Goal: Task Accomplishment & Management: Use online tool/utility

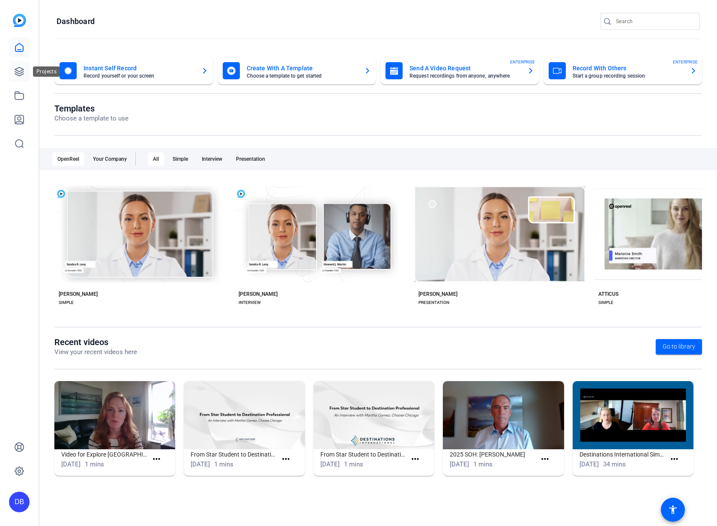
click at [14, 69] on icon at bounding box center [19, 71] width 10 height 10
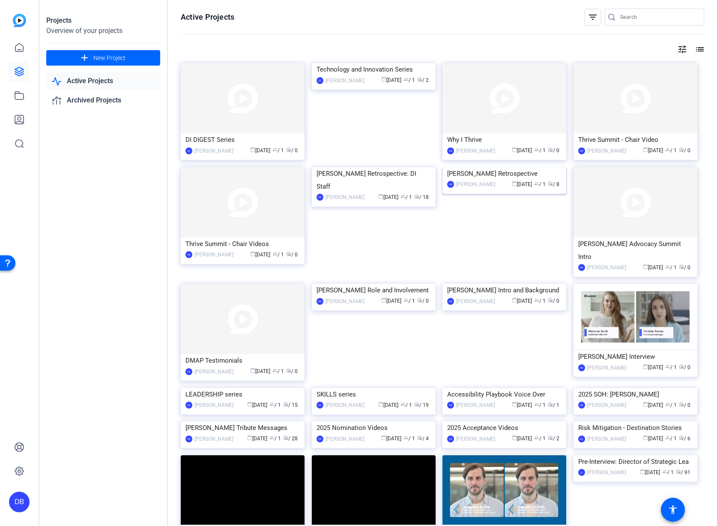
click at [492, 167] on img at bounding box center [505, 167] width 124 height 0
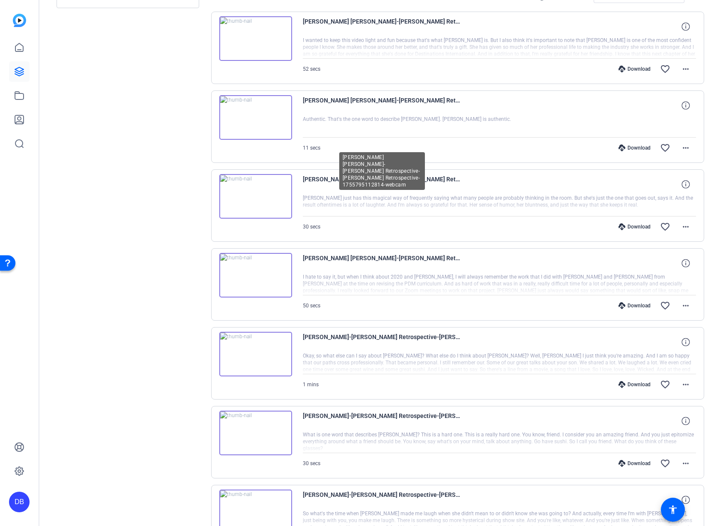
scroll to position [325, 0]
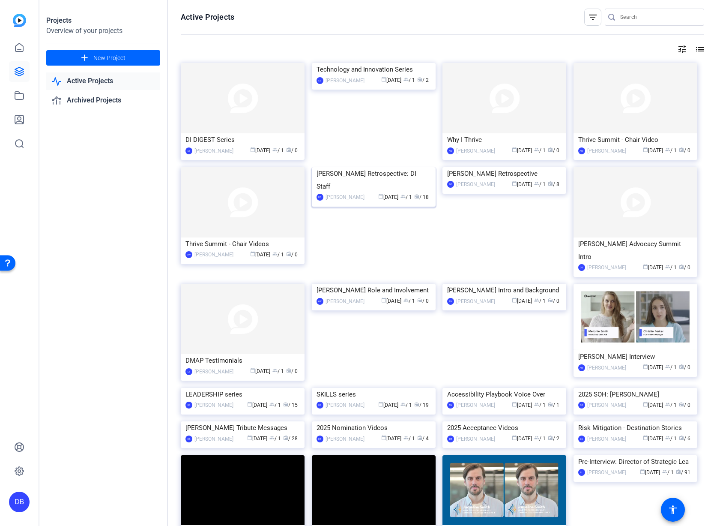
click at [370, 167] on img at bounding box center [374, 167] width 124 height 0
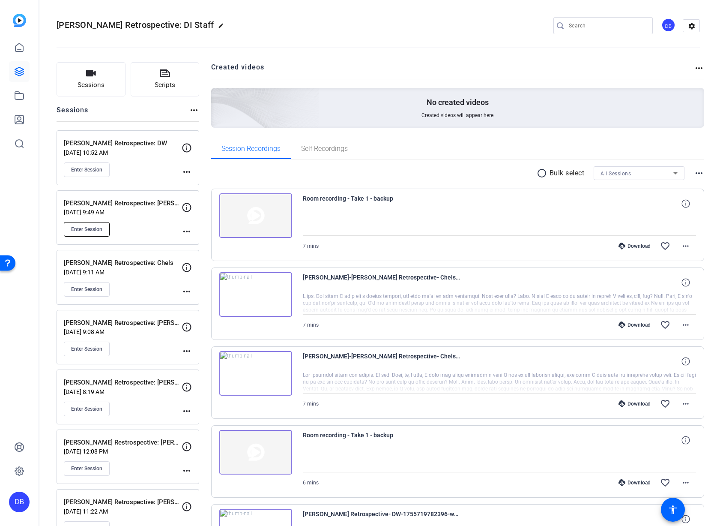
click at [85, 228] on span "Enter Session" at bounding box center [86, 229] width 31 height 7
click at [128, 217] on div "Rori Retrospective: Taylor Aug 18, 2025 @ 9:49 AM Enter Session" at bounding box center [123, 217] width 118 height 39
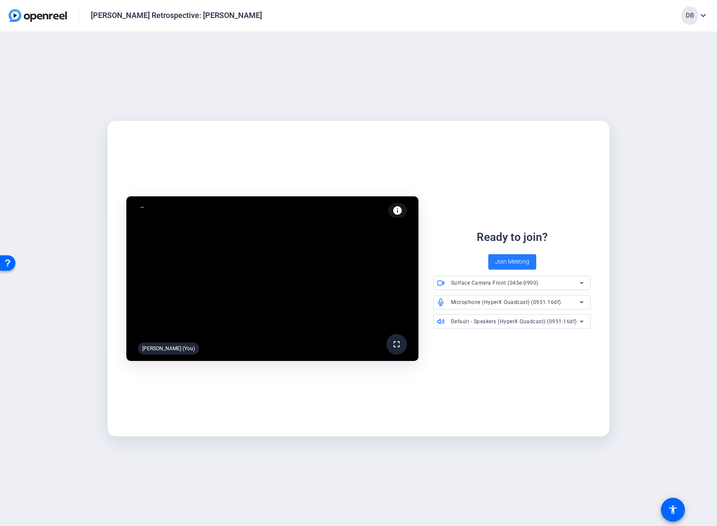
click at [509, 263] on span "Join Meeting" at bounding box center [512, 261] width 34 height 9
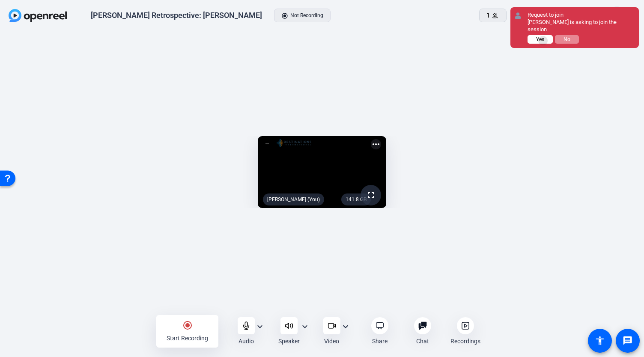
click at [0, 0] on span "Yes" at bounding box center [0, 0] width 0 height 0
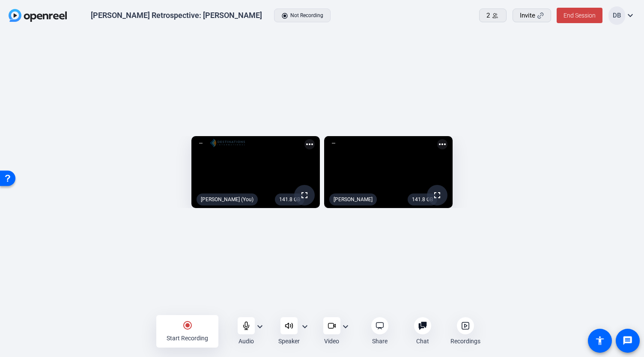
click at [385, 67] on div "141.8 GB fullscreen David Breisch (You) more_horiz 141.8 GB fullscreen Taylor m…" at bounding box center [322, 175] width 644 height 286
click at [195, 335] on div "Start Recording" at bounding box center [188, 338] width 42 height 9
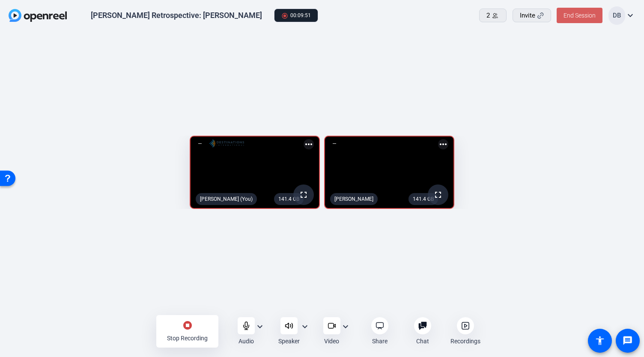
click at [573, 12] on span "End Session" at bounding box center [580, 15] width 32 height 7
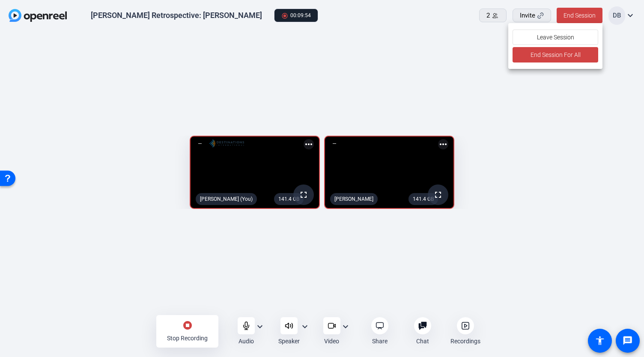
click at [0, 0] on div at bounding box center [0, 0] width 0 height 0
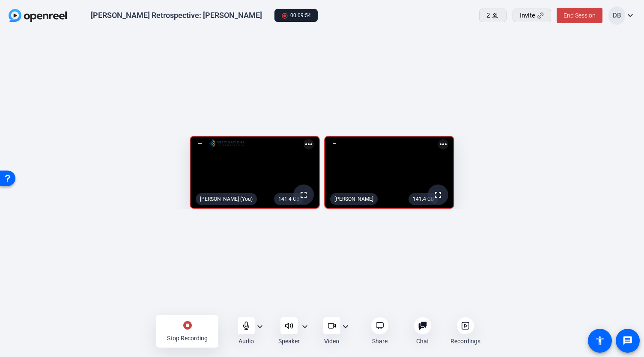
click at [183, 335] on div "Stop Recording" at bounding box center [187, 338] width 41 height 9
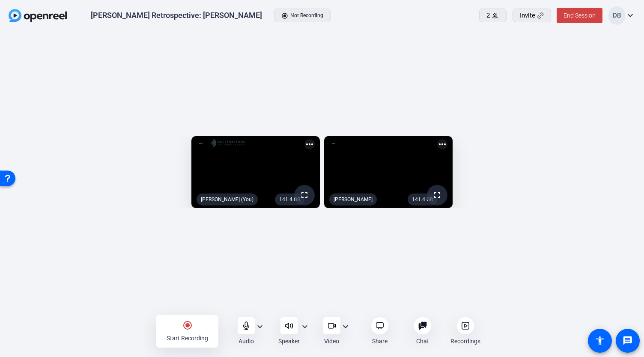
click at [460, 332] on div at bounding box center [465, 325] width 17 height 17
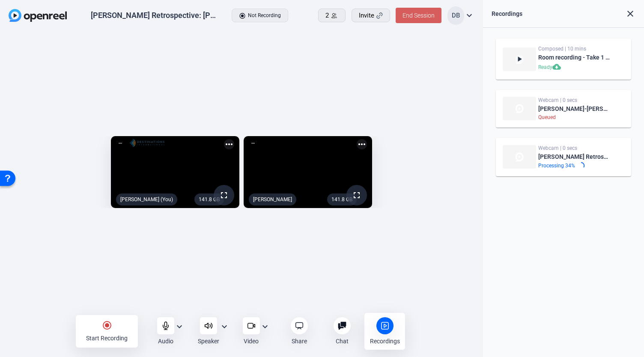
click at [417, 13] on span "End Session" at bounding box center [419, 15] width 32 height 7
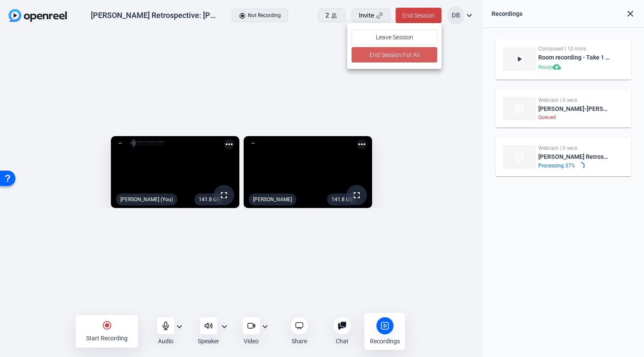
click at [374, 56] on span "End Session For All" at bounding box center [394, 55] width 50 height 10
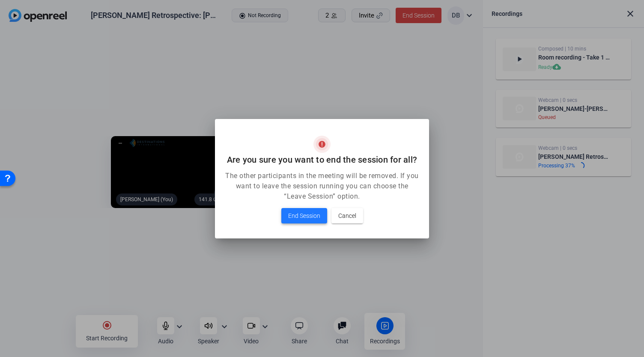
click at [297, 215] on span "End Session" at bounding box center [304, 216] width 32 height 10
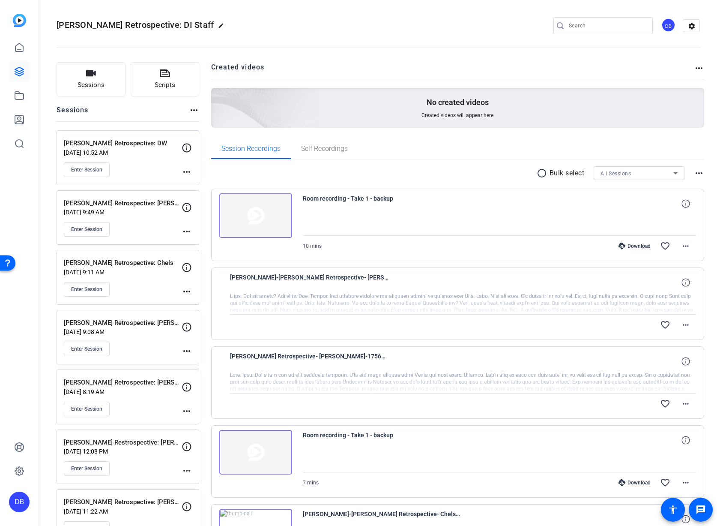
click at [358, 75] on h2 "Created videos" at bounding box center [452, 70] width 483 height 17
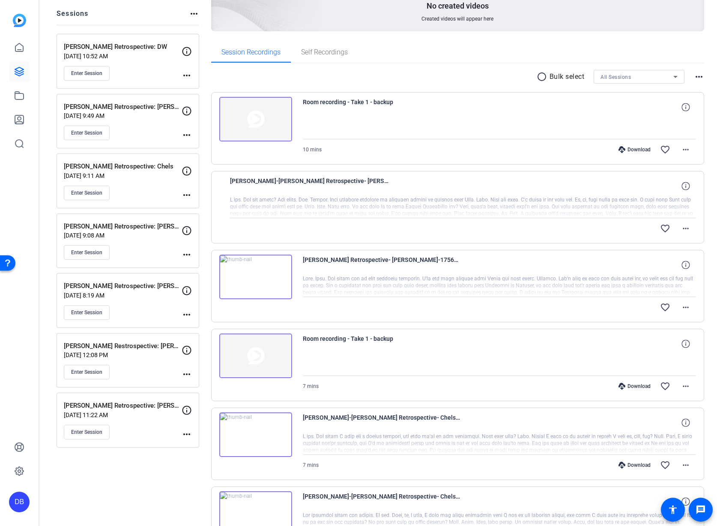
scroll to position [86, 0]
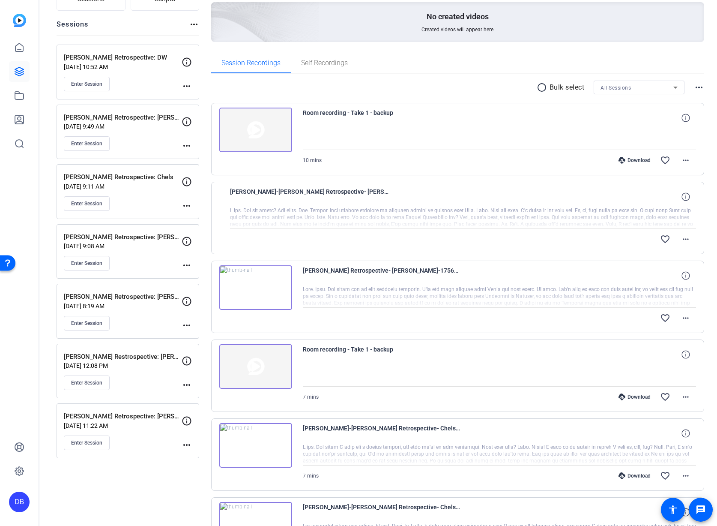
click at [139, 139] on div "Rori Retrospective: Taylor Aug 18, 2025 @ 9:49 AM Enter Session" at bounding box center [123, 132] width 118 height 39
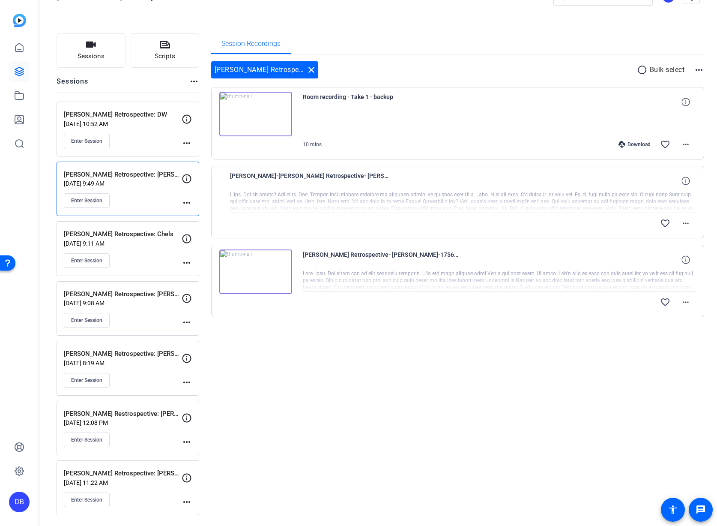
scroll to position [29, 0]
click at [681, 225] on mat-icon "more_horiz" at bounding box center [686, 223] width 10 height 10
drag, startPoint x: 676, startPoint y: 362, endPoint x: 673, endPoint y: 320, distance: 42.1
click at [676, 360] on div at bounding box center [358, 263] width 717 height 526
click at [681, 299] on mat-icon "more_horiz" at bounding box center [686, 302] width 10 height 10
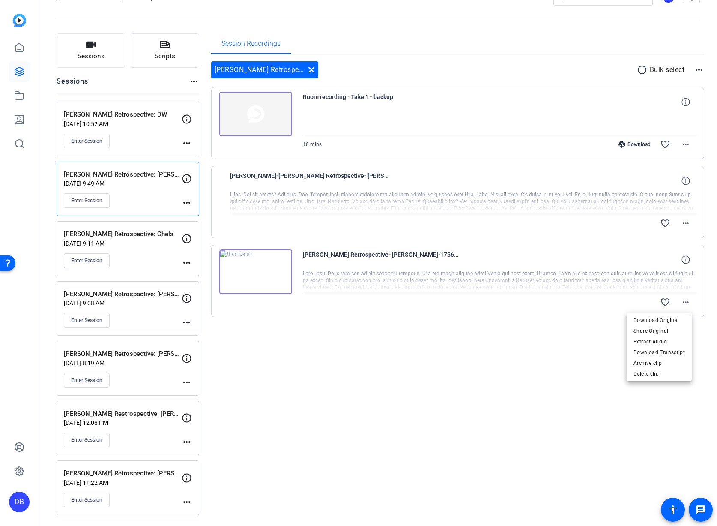
click at [562, 351] on div at bounding box center [358, 263] width 717 height 526
click at [681, 145] on mat-icon "more_horiz" at bounding box center [686, 144] width 10 height 10
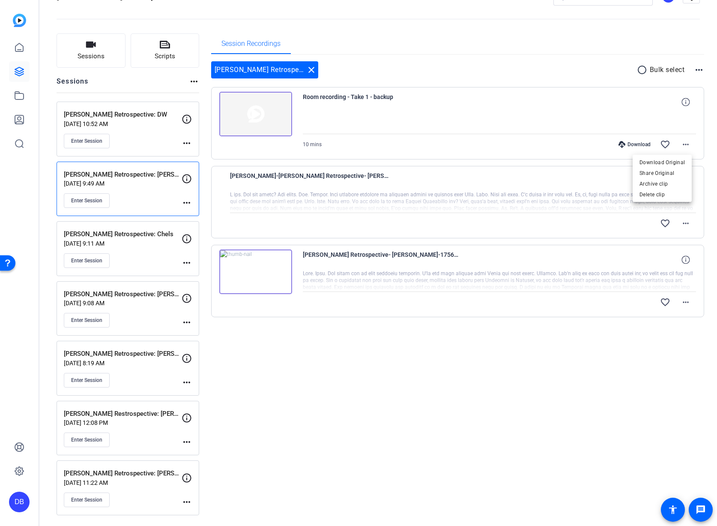
click at [578, 389] on div at bounding box center [358, 263] width 717 height 526
click at [153, 436] on div "[PERSON_NAME] Restrospective: [PERSON_NAME] [DATE] 12:08 PM Enter Session" at bounding box center [123, 428] width 118 height 39
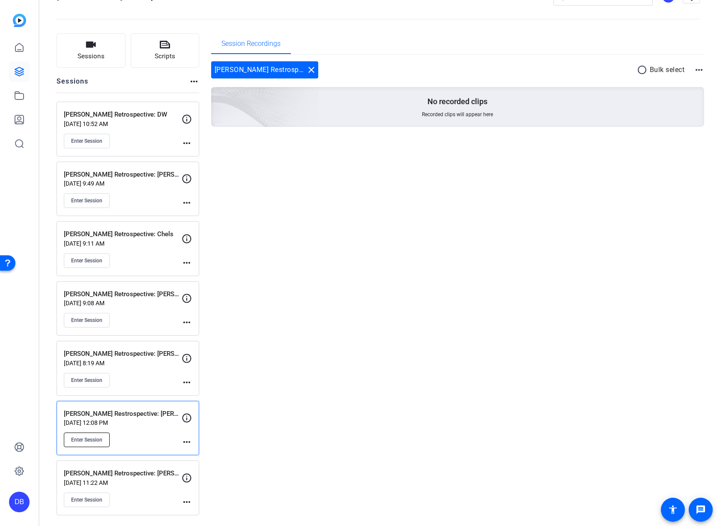
click at [95, 443] on button "Enter Session" at bounding box center [87, 439] width 46 height 15
click at [497, 181] on div "Session Recordings Rori Restrospective: Emily close radio_button_unchecked Bulk…" at bounding box center [458, 274] width 494 height 482
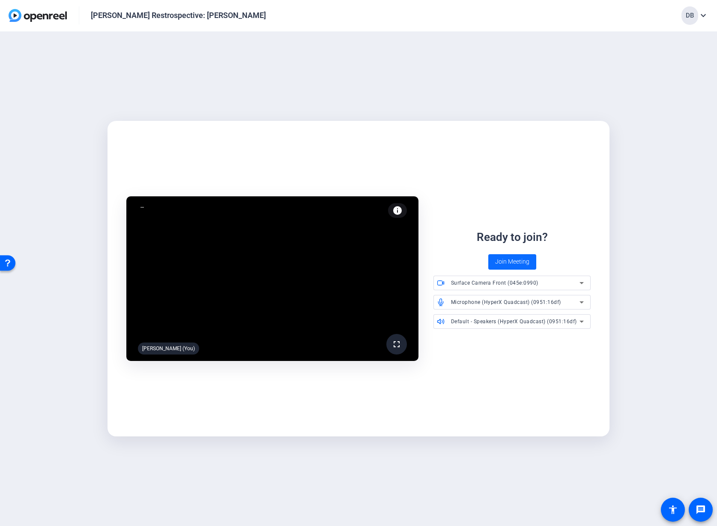
click at [511, 261] on span "Join Meeting" at bounding box center [512, 261] width 34 height 9
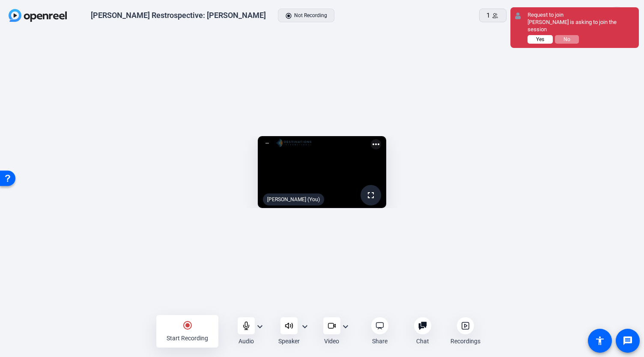
click at [537, 36] on span "Yes" at bounding box center [540, 39] width 8 height 6
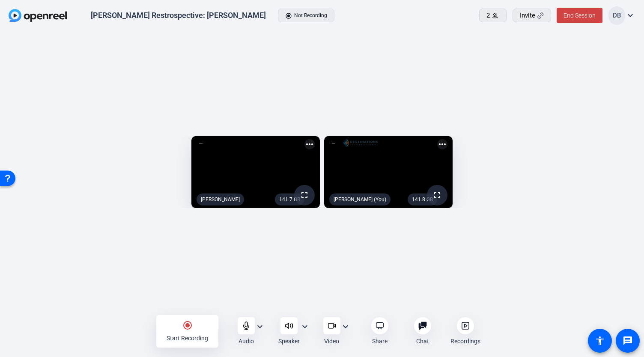
click at [414, 323] on div at bounding box center [422, 325] width 17 height 17
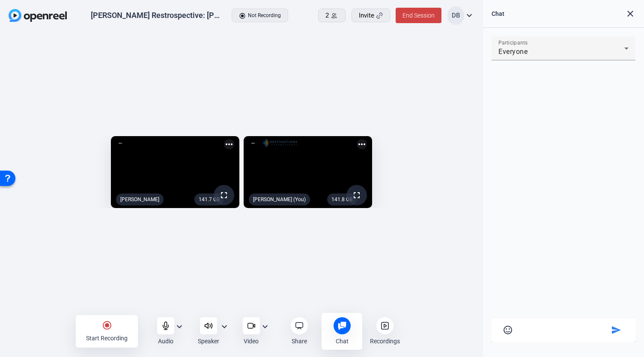
click at [528, 310] on div "Participants Everyone sentiment_satisfied_alt send" at bounding box center [564, 189] width 144 height 306
click at [536, 322] on mat-card-content "sentiment_satisfied_alt send" at bounding box center [564, 330] width 144 height 24
click at [541, 327] on textarea at bounding box center [563, 329] width 91 height 8
type textarea "I cannot hear you"
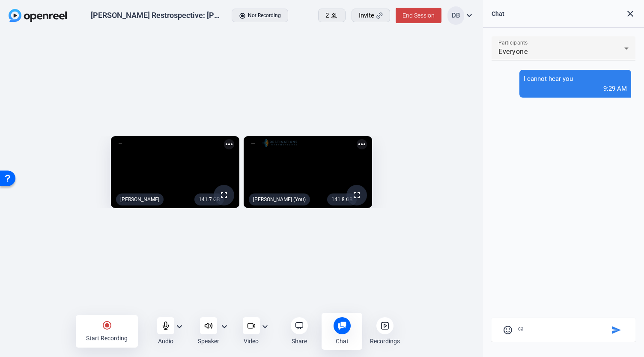
type textarea "c"
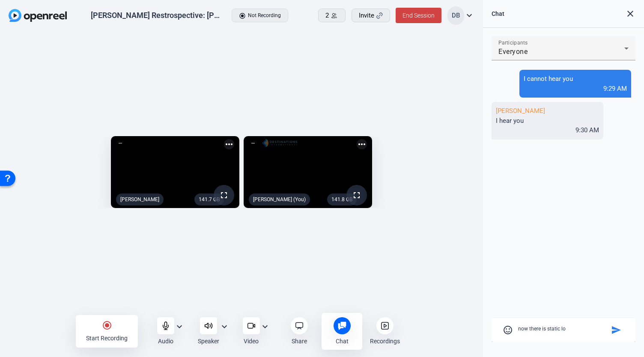
type textarea "now there is static lol"
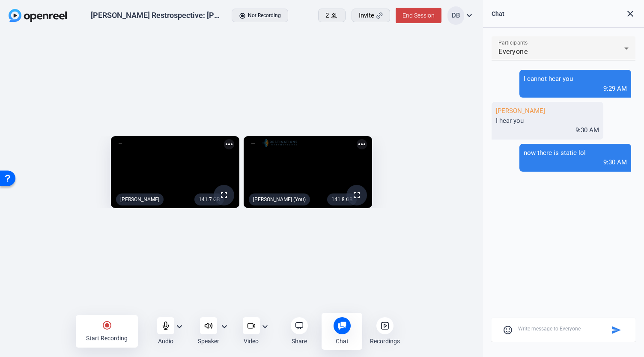
click at [72, 282] on div "141.7 GB fullscreen [PERSON_NAME] more_horiz 141.8 GB fullscreen [PERSON_NAME] …" at bounding box center [241, 175] width 483 height 286
click at [102, 328] on mat-icon "radio_button_checked" at bounding box center [107, 325] width 10 height 10
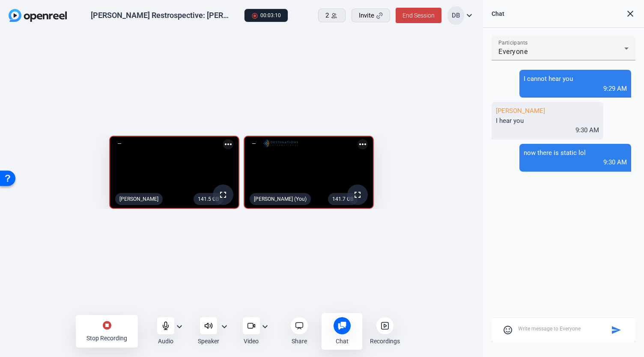
click at [505, 236] on div "Participants Everyone I cannot hear you 9:29 AM Emily I hear you 9:30 AM now th…" at bounding box center [564, 189] width 144 height 306
click at [114, 331] on div "stop_circle Stop Recording" at bounding box center [107, 331] width 62 height 33
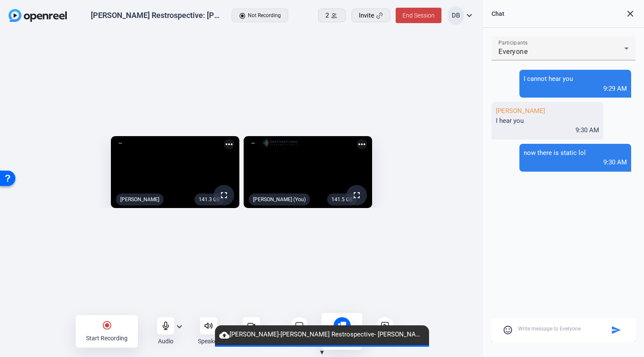
click at [387, 318] on div at bounding box center [385, 325] width 17 height 17
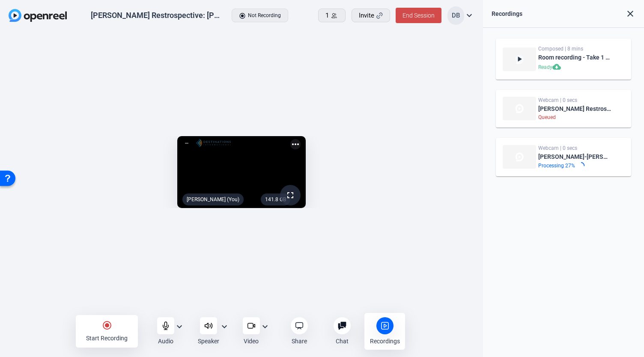
click at [434, 16] on span "End Session" at bounding box center [419, 15] width 32 height 7
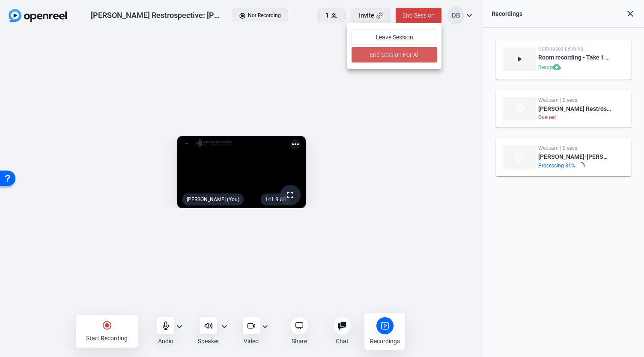
click at [386, 56] on span "End Session For All" at bounding box center [394, 55] width 50 height 10
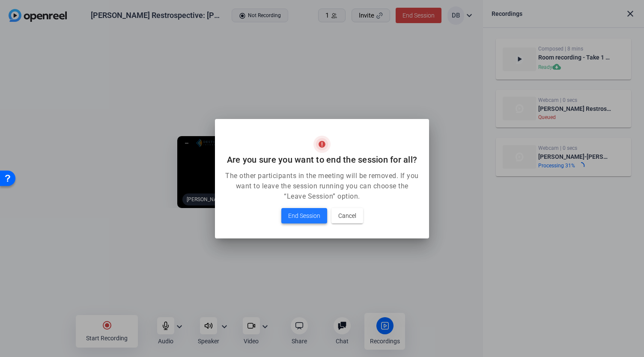
click at [312, 209] on span at bounding box center [304, 216] width 46 height 21
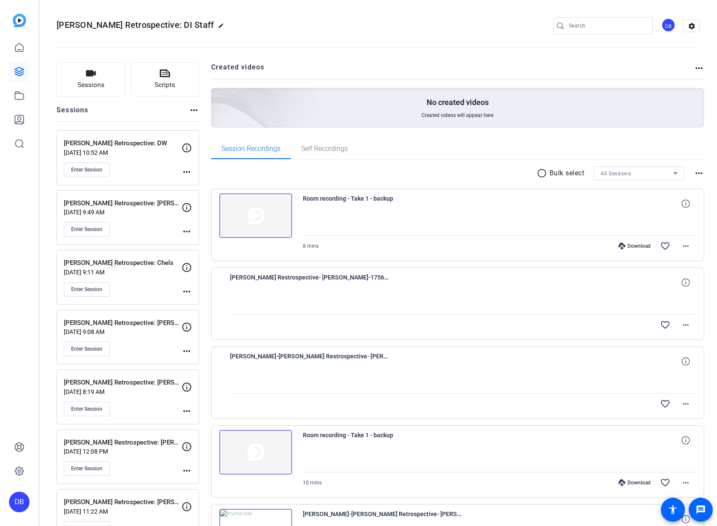
click at [137, 455] on div "[PERSON_NAME] Restrospective: [PERSON_NAME] [DATE] 12:08 PM Enter Session" at bounding box center [123, 456] width 118 height 39
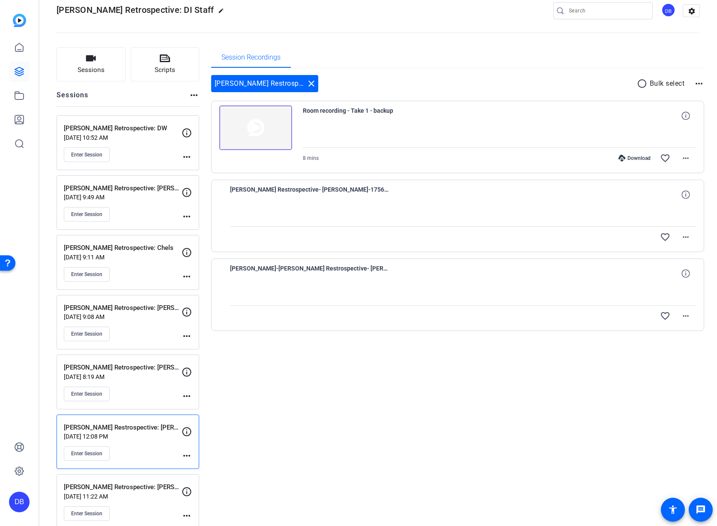
scroll to position [29, 0]
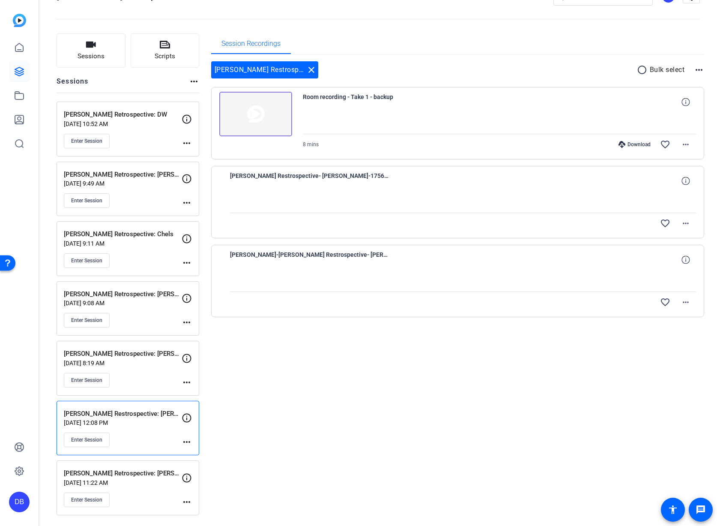
click at [138, 185] on p "[DATE] 9:49 AM" at bounding box center [123, 183] width 118 height 7
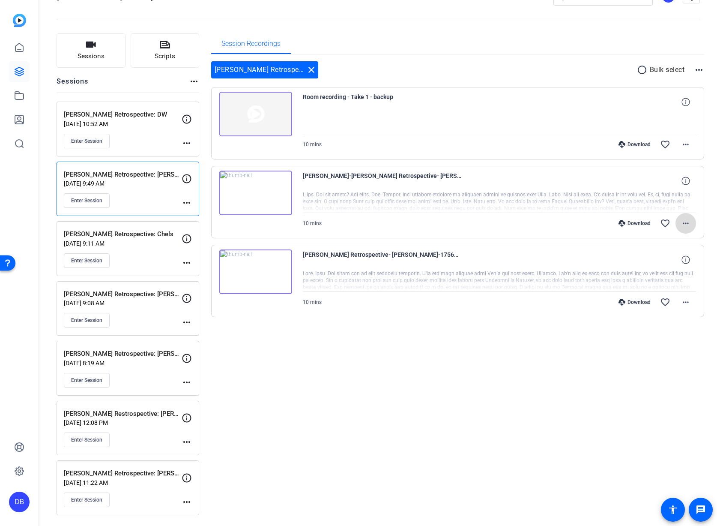
click at [681, 221] on mat-icon "more_horiz" at bounding box center [686, 223] width 10 height 10
click at [662, 264] on span "Download MP4" at bounding box center [659, 262] width 51 height 10
click at [683, 308] on span at bounding box center [686, 302] width 21 height 21
click at [672, 342] on span "Download MP4" at bounding box center [659, 341] width 51 height 10
click at [681, 299] on mat-icon "more_horiz" at bounding box center [686, 302] width 10 height 10
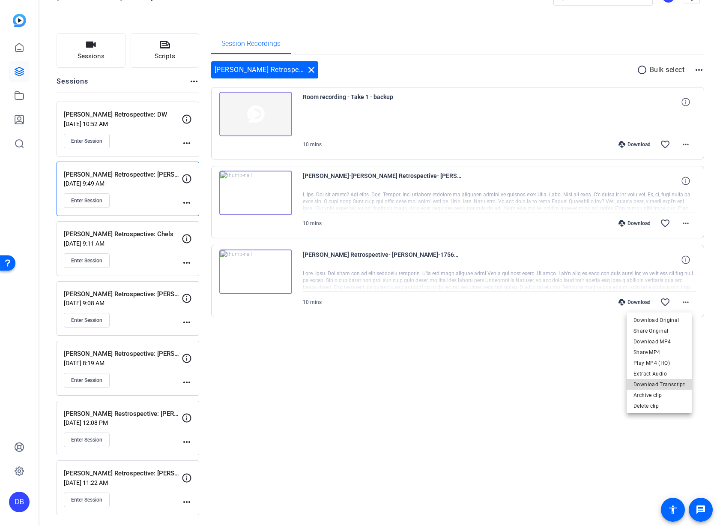
click at [662, 382] on span "Download Transcript" at bounding box center [659, 384] width 51 height 10
click at [681, 147] on mat-icon "more_horiz" at bounding box center [686, 144] width 10 height 10
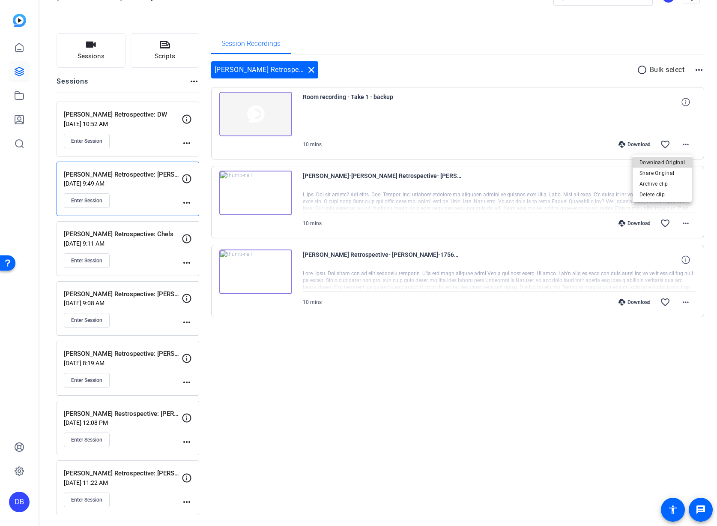
click at [674, 161] on span "Download Original" at bounding box center [662, 162] width 45 height 10
